Goal: Task Accomplishment & Management: Use online tool/utility

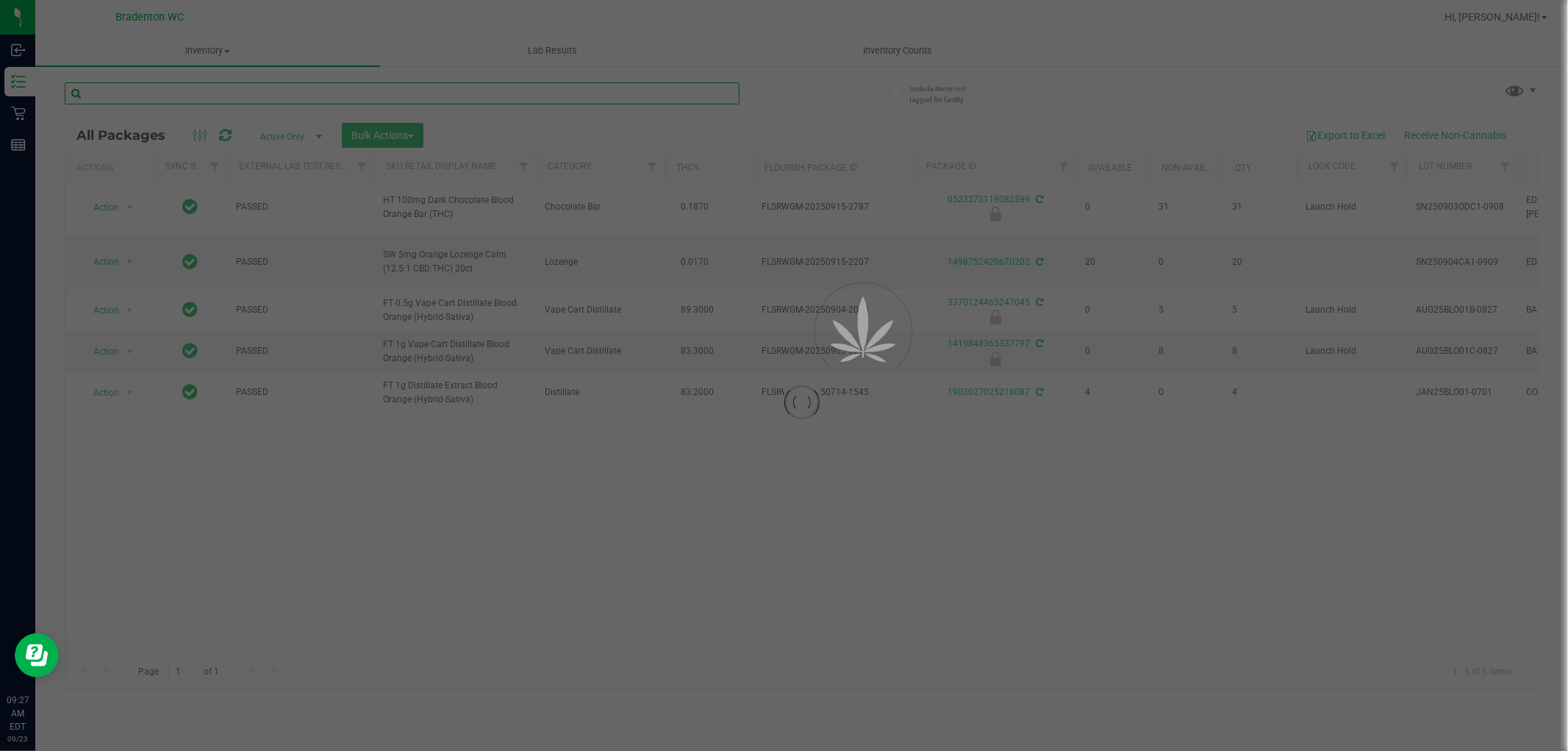
click at [722, 91] on input "text" at bounding box center [401, 93] width 675 height 22
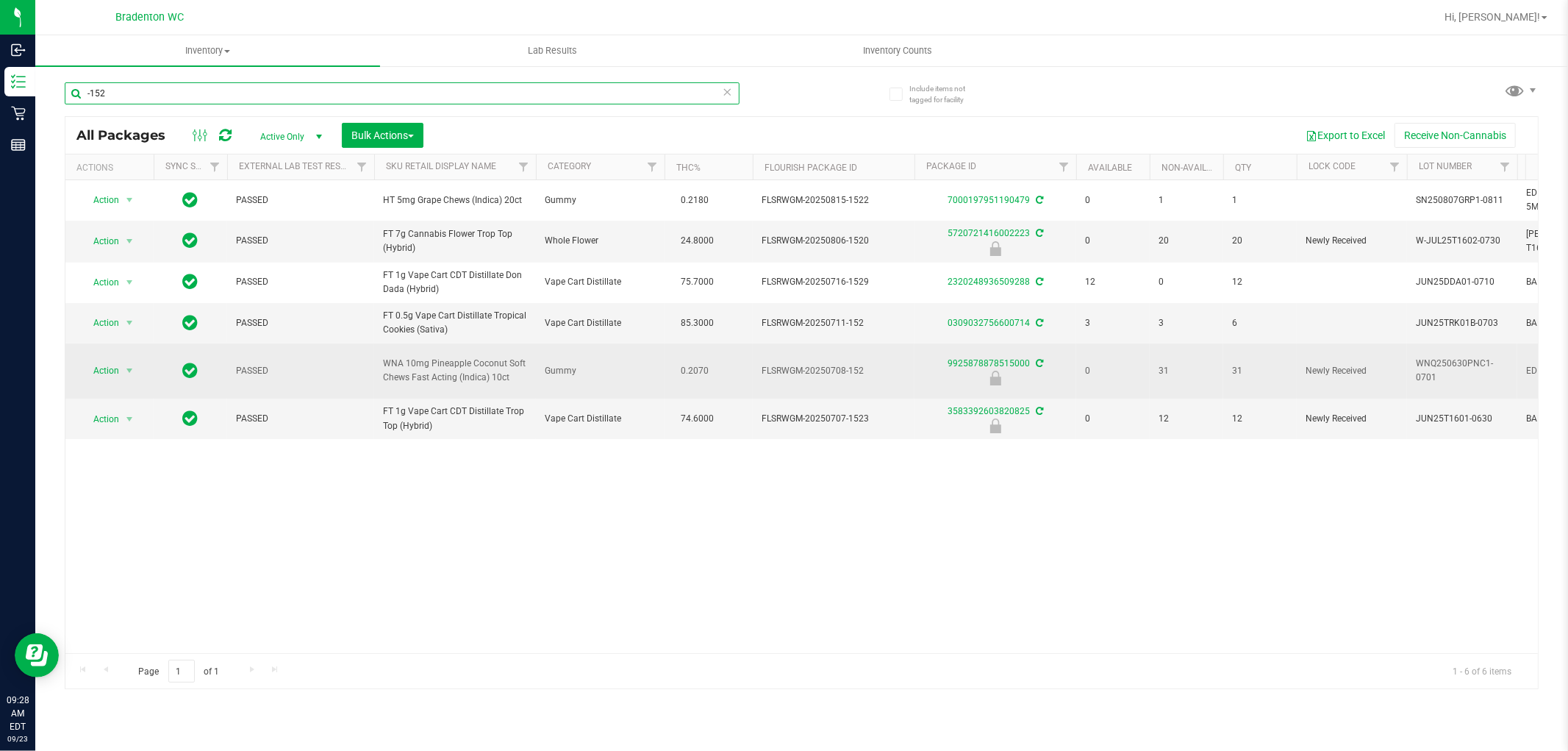
type input "-152"
click at [103, 381] on span "Action" at bounding box center [100, 370] width 40 height 21
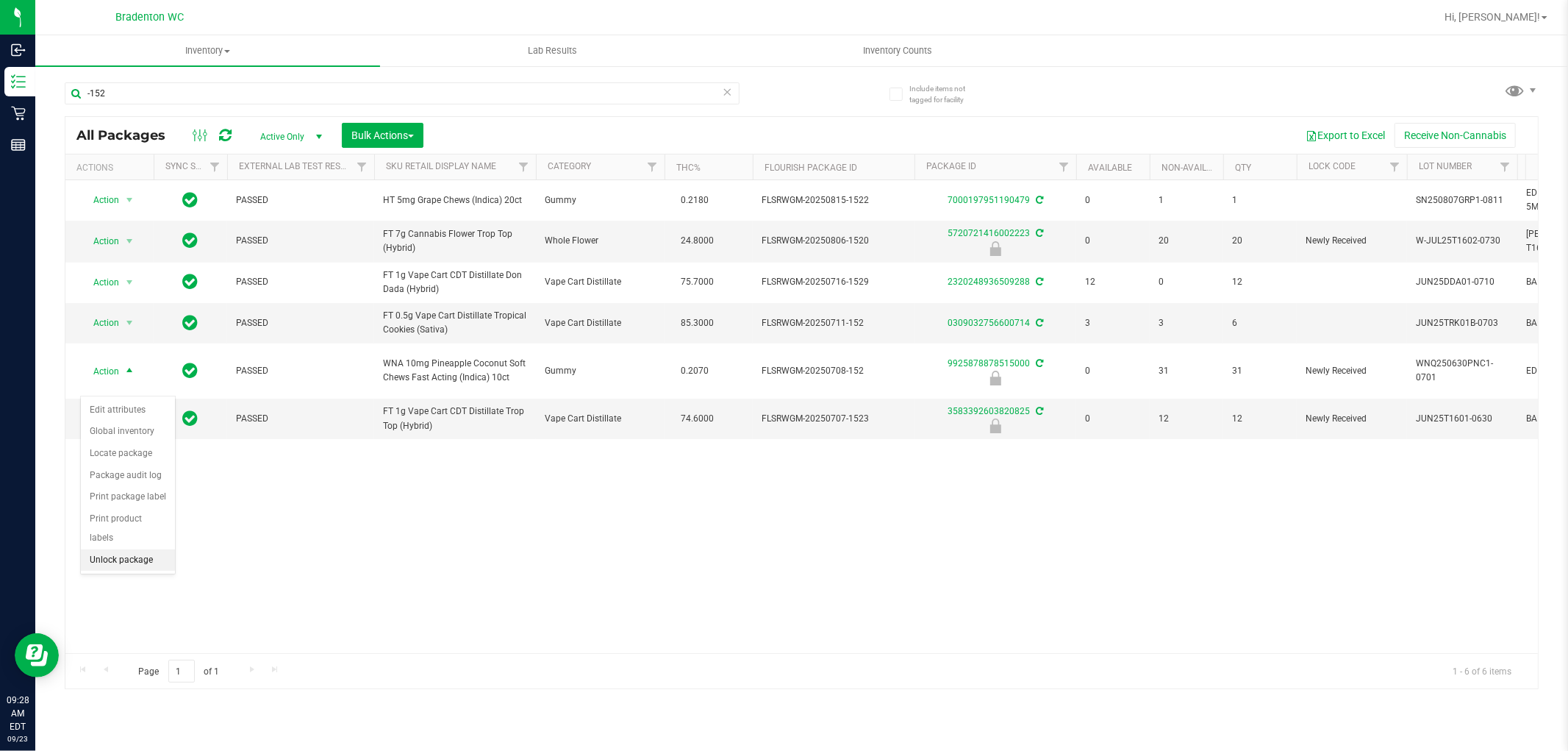
click at [136, 560] on li "Unlock package" at bounding box center [128, 560] width 94 height 22
